Goal: Task Accomplishment & Management: Use online tool/utility

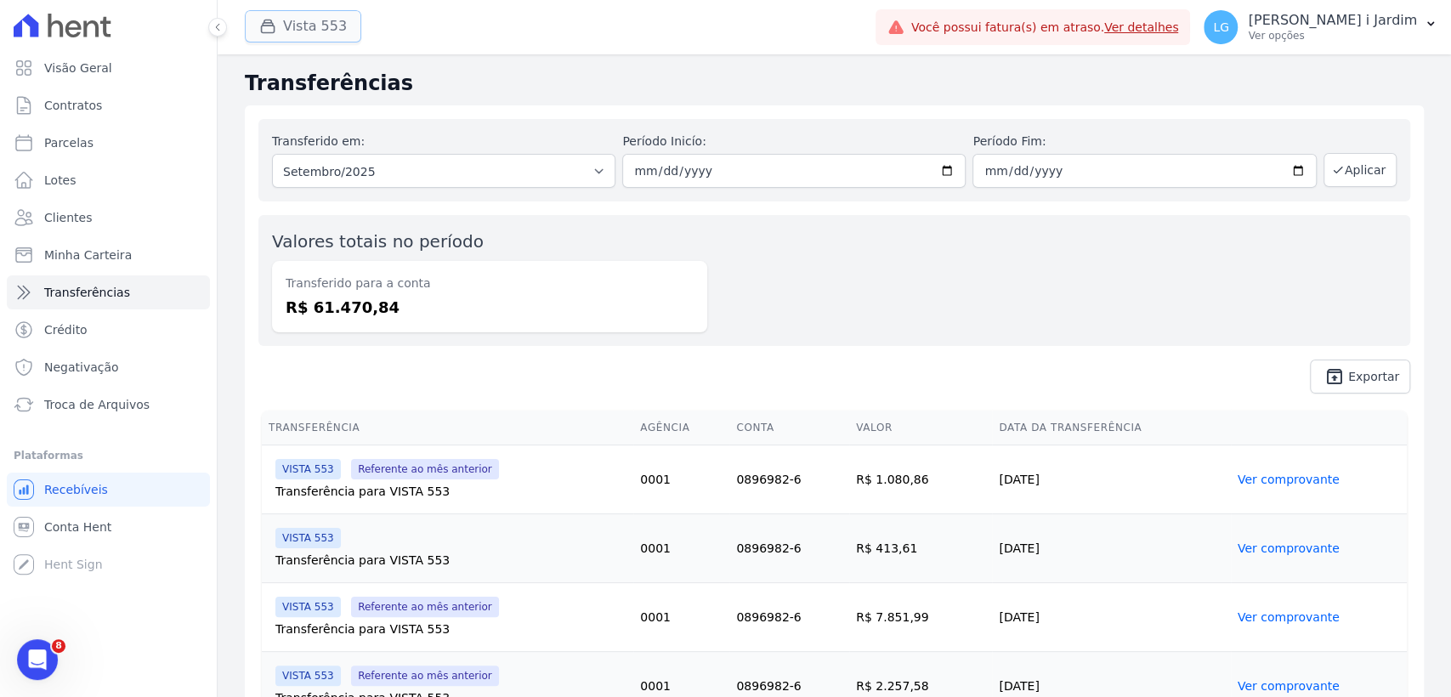
click at [292, 26] on button "Vista 553" at bounding box center [303, 26] width 116 height 32
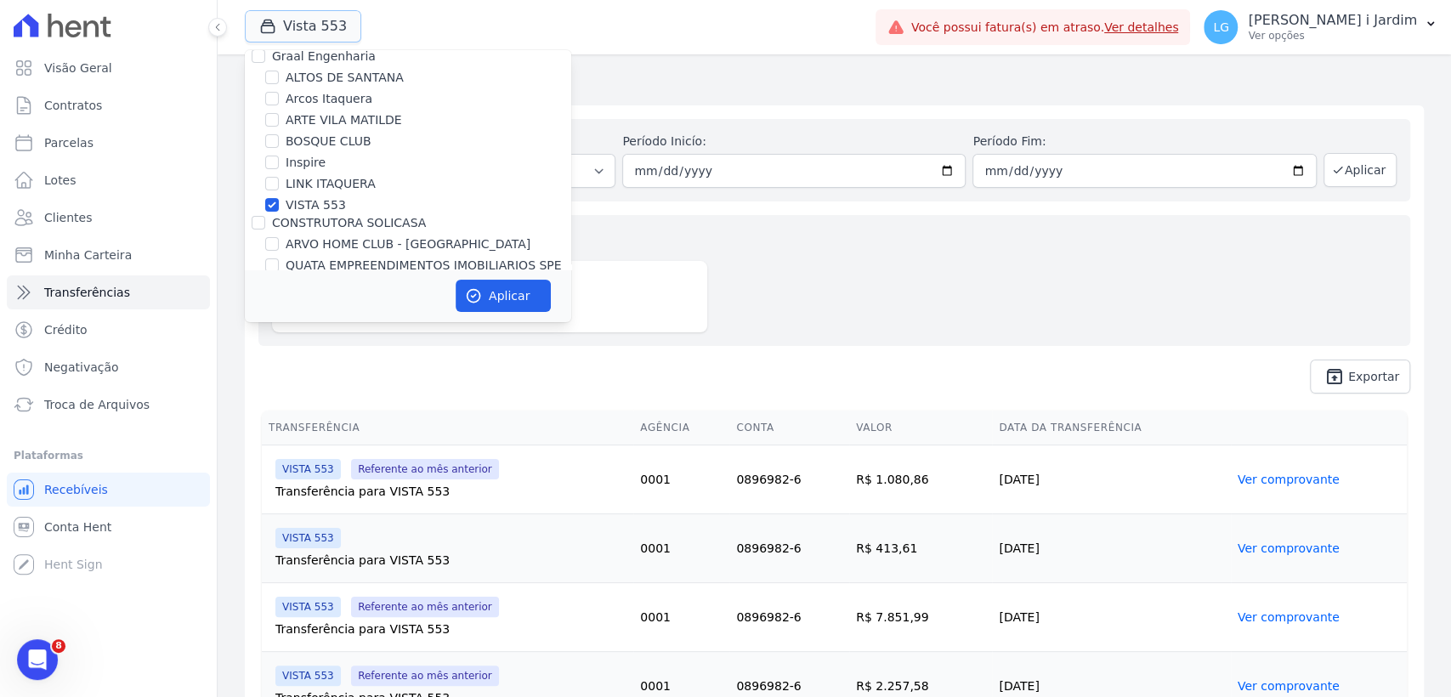
scroll to position [218, 0]
click at [297, 219] on label "CONSTRUTORA SOLICASA" at bounding box center [349, 224] width 154 height 14
click at [265, 219] on input "CONSTRUTORA SOLICASA" at bounding box center [259, 224] width 14 height 14
checkbox input "true"
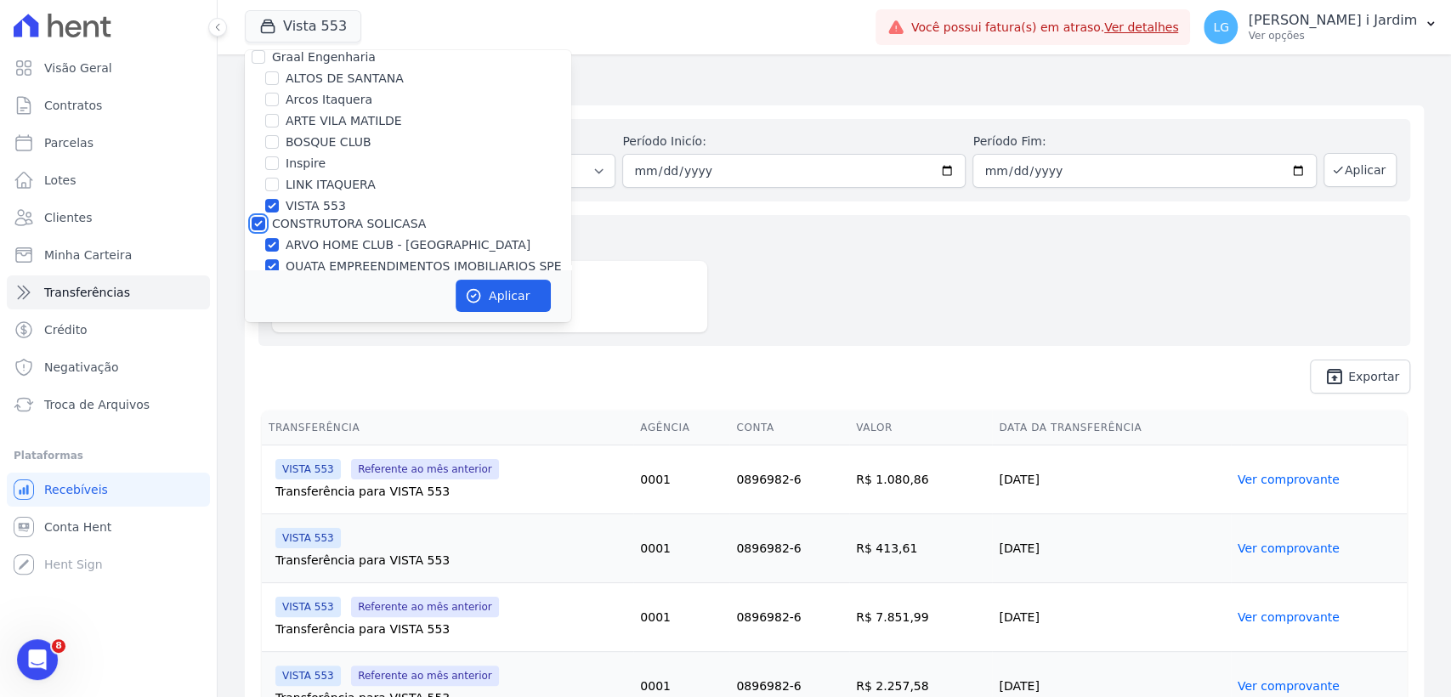
checkbox input "true"
click at [292, 206] on label "VISTA 553" at bounding box center [316, 206] width 60 height 18
click at [279, 206] on input "VISTA 553" at bounding box center [272, 206] width 14 height 14
checkbox input "false"
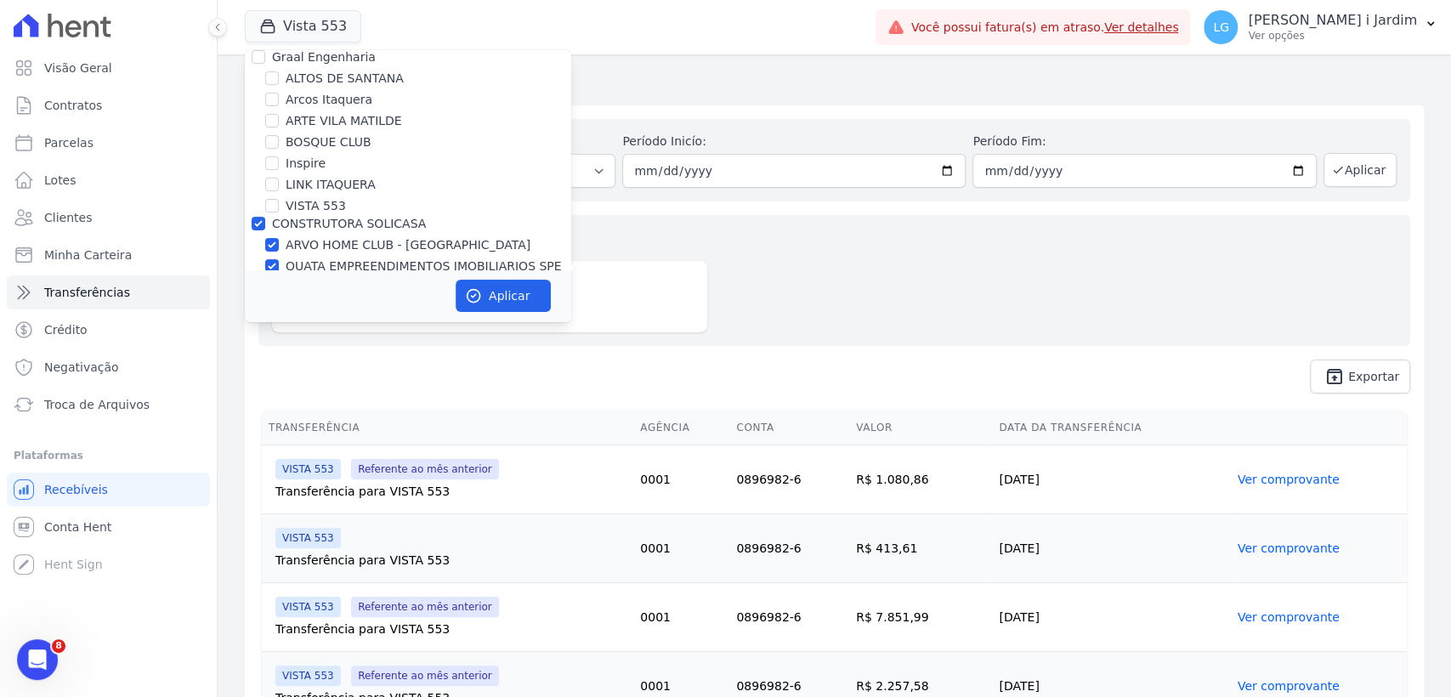
click at [286, 220] on label "CONSTRUTORA SOLICASA" at bounding box center [349, 224] width 154 height 14
click at [265, 220] on input "CONSTRUTORA SOLICASA" at bounding box center [259, 224] width 14 height 14
checkbox input "false"
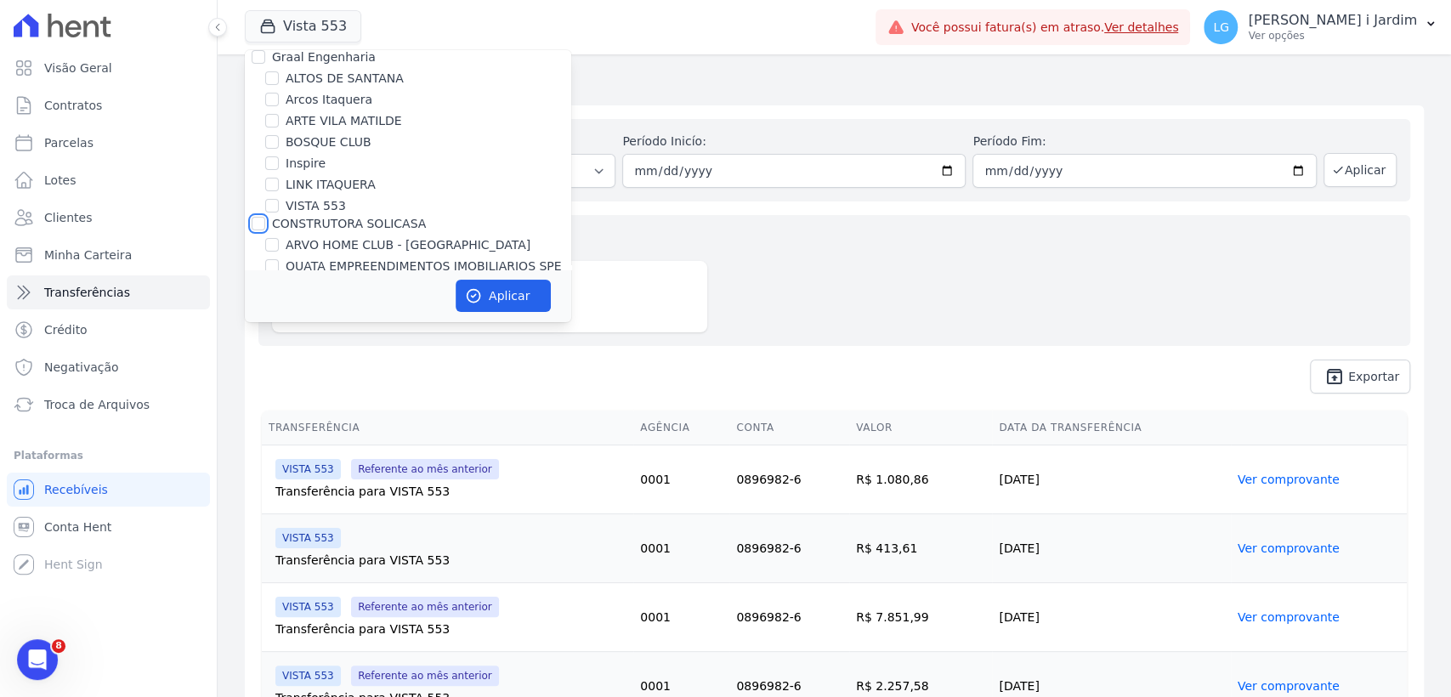
checkbox input "false"
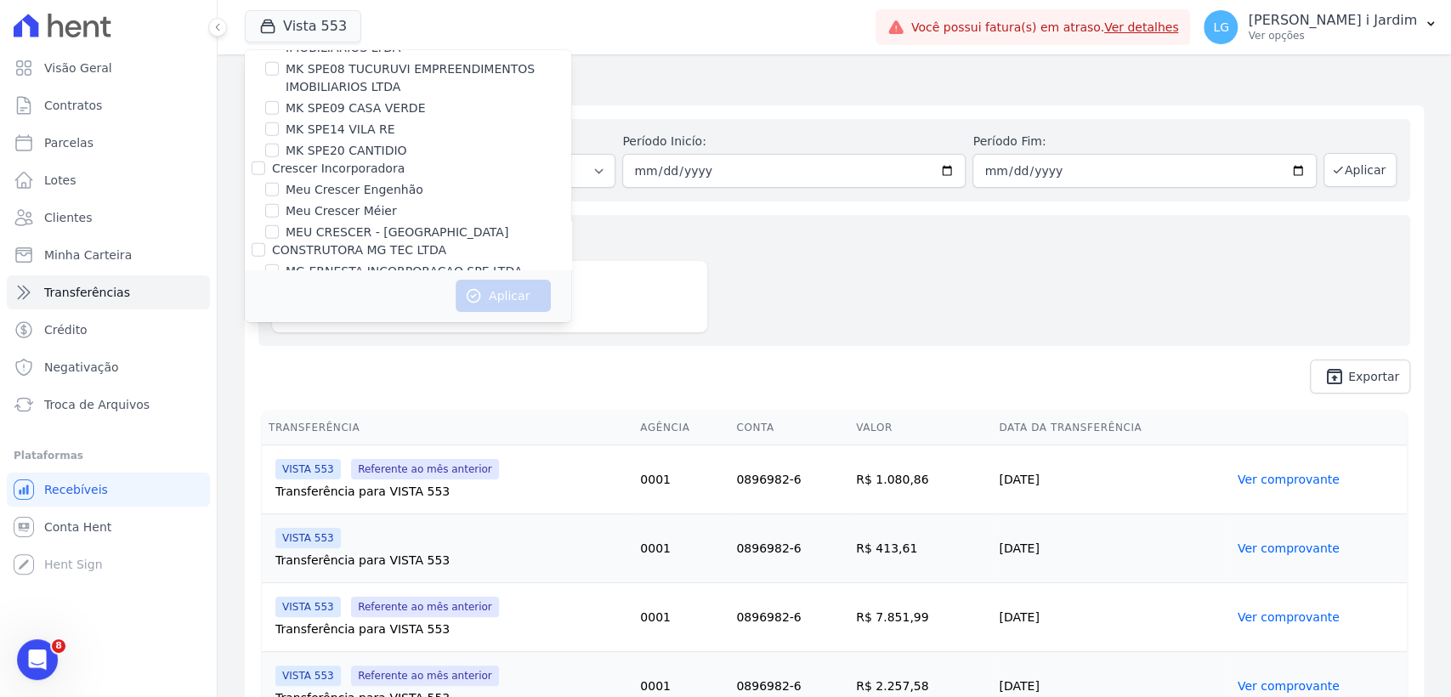
click at [328, 263] on label "MG ERNESTA INCORPORACAO SPE LTDA." at bounding box center [406, 272] width 241 height 18
click at [279, 264] on input "MG ERNESTA INCORPORACAO SPE LTDA." at bounding box center [272, 271] width 14 height 14
checkbox input "true"
click at [519, 297] on button "Aplicar" at bounding box center [503, 296] width 95 height 32
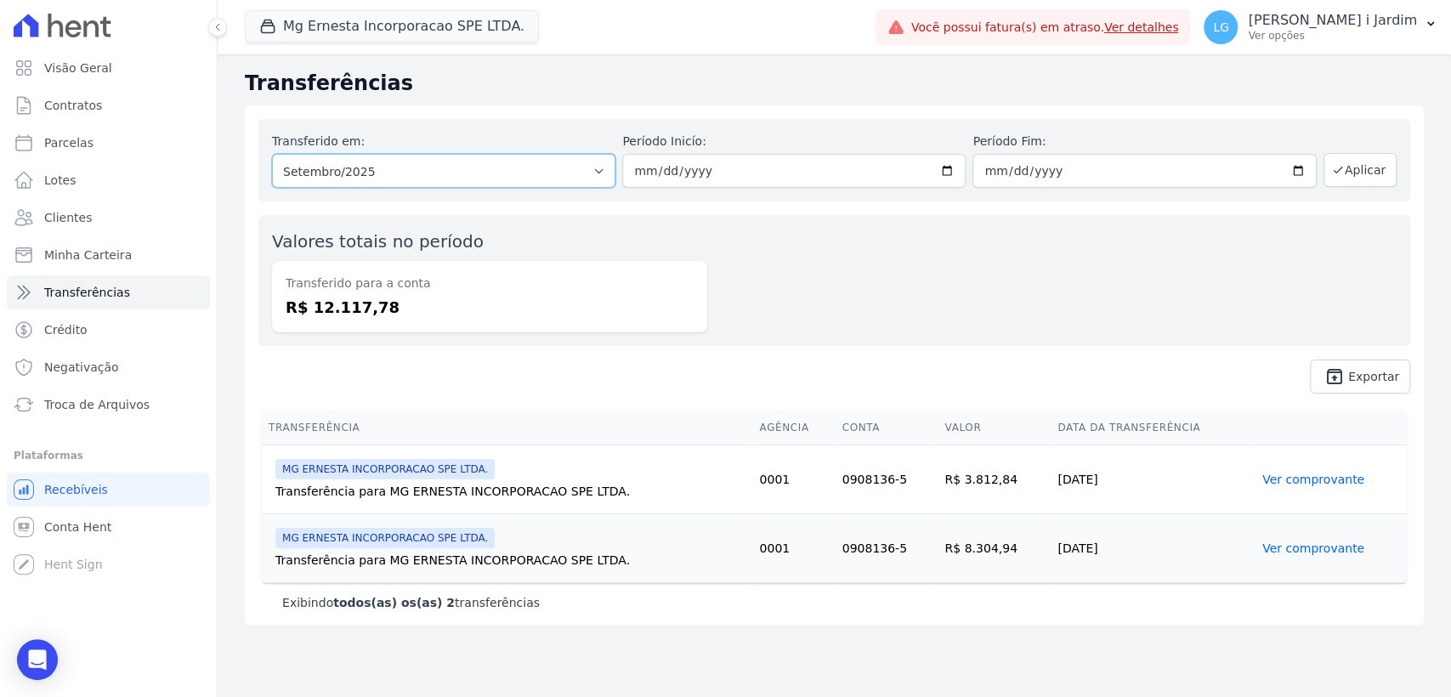
click at [406, 182] on select "Todos os meses Julho/2025 Agosto/2025 Setembro/2025" at bounding box center [443, 171] width 343 height 34
select select "08/2025"
click at [272, 154] on select "Todos os meses Julho/2025 Agosto/2025 Setembro/2025" at bounding box center [443, 171] width 343 height 34
click at [1347, 157] on button "Aplicar" at bounding box center [1360, 170] width 73 height 34
